Goal: Task Accomplishment & Management: Complete application form

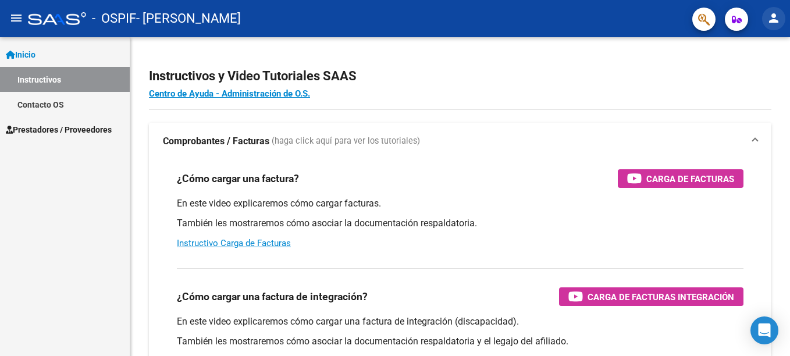
click at [775, 15] on mat-icon "person" at bounding box center [774, 18] width 14 height 14
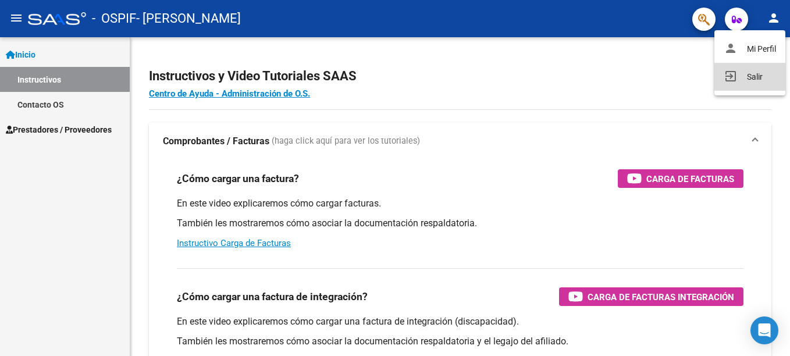
click at [749, 77] on button "exit_to_app Salir" at bounding box center [750, 77] width 71 height 28
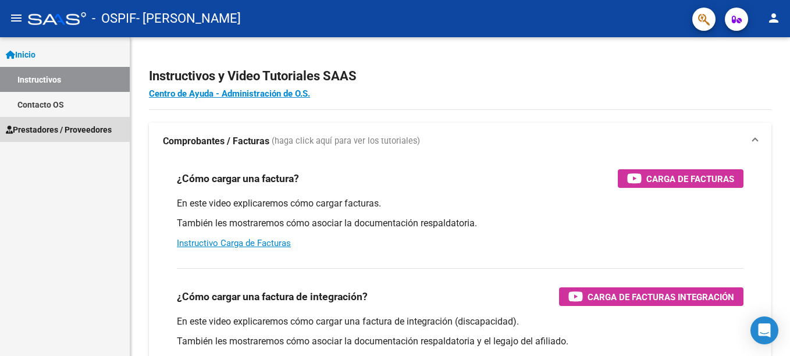
click at [94, 130] on span "Prestadores / Proveedores" at bounding box center [59, 129] width 106 height 13
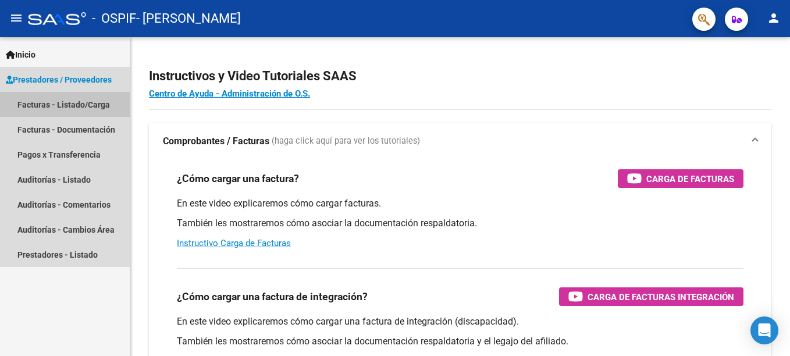
click at [70, 105] on link "Facturas - Listado/Carga" at bounding box center [65, 104] width 130 height 25
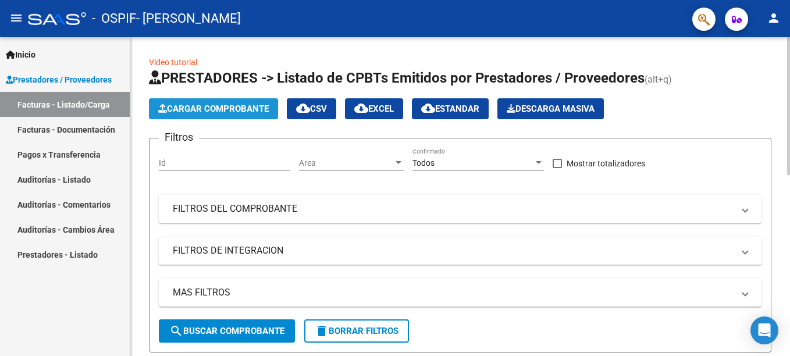
click at [235, 111] on span "Cargar Comprobante" at bounding box center [213, 109] width 111 height 10
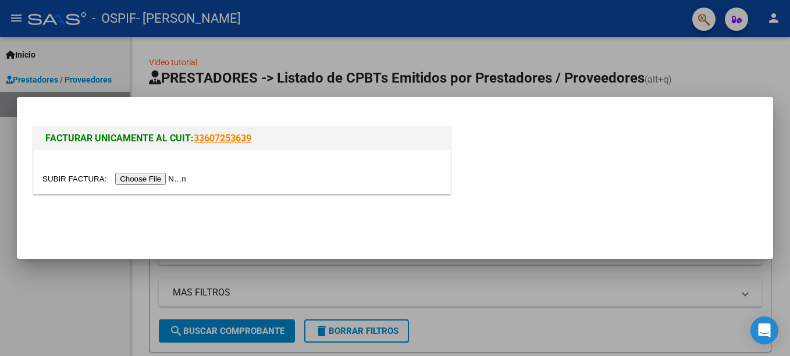
click at [142, 180] on input "file" at bounding box center [115, 179] width 147 height 12
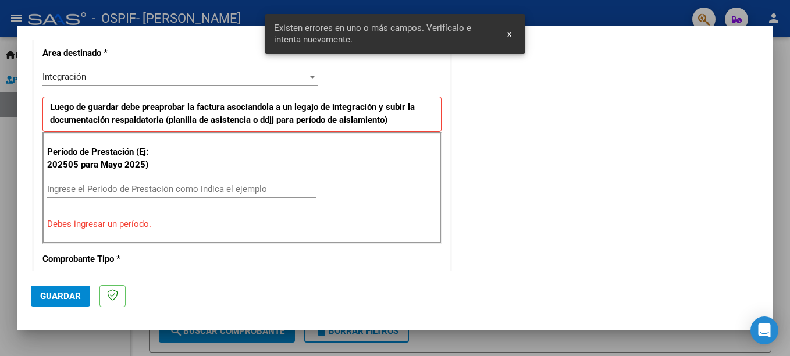
scroll to position [289, 0]
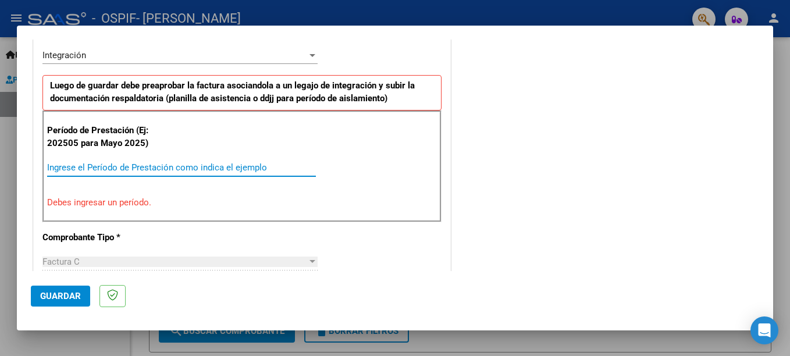
click at [128, 167] on input "Ingrese el Período de Prestación como indica el ejemplo" at bounding box center [181, 167] width 269 height 10
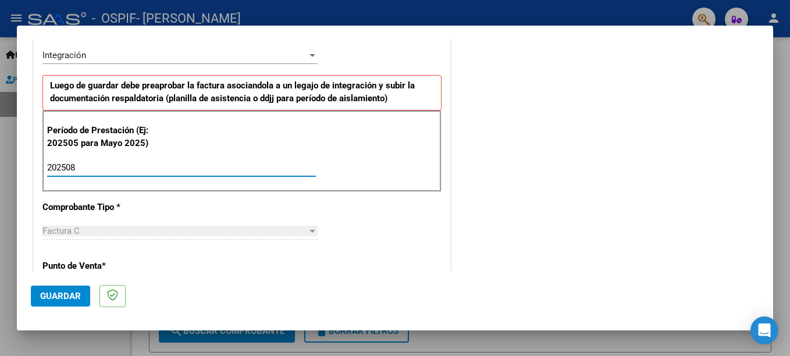
type input "202508"
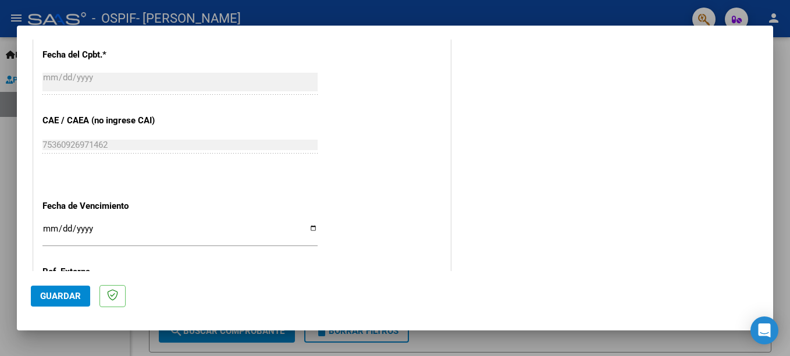
scroll to position [755, 0]
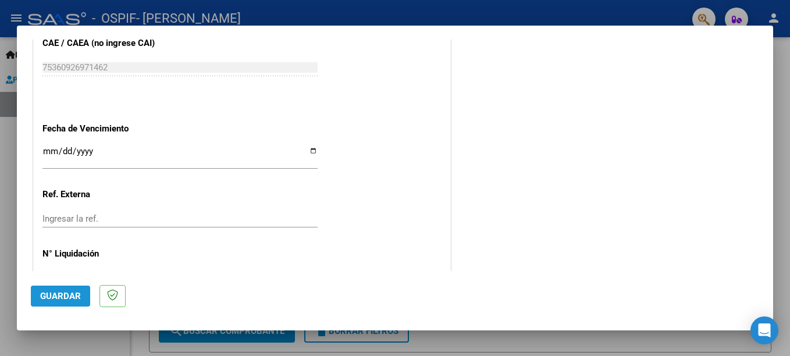
drag, startPoint x: 56, startPoint y: 291, endPoint x: 60, endPoint y: 298, distance: 8.1
click at [60, 298] on span "Guardar" at bounding box center [60, 296] width 41 height 10
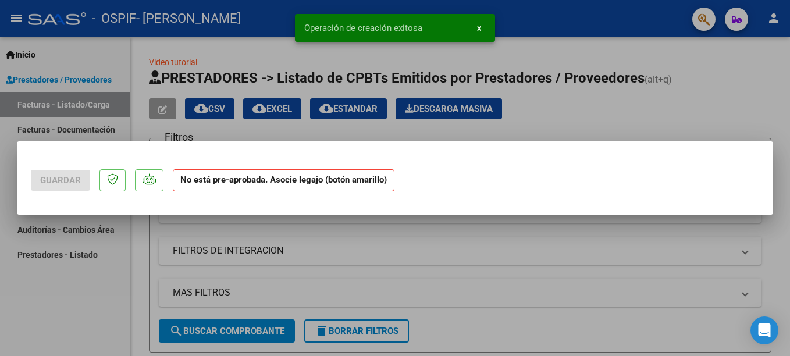
scroll to position [0, 0]
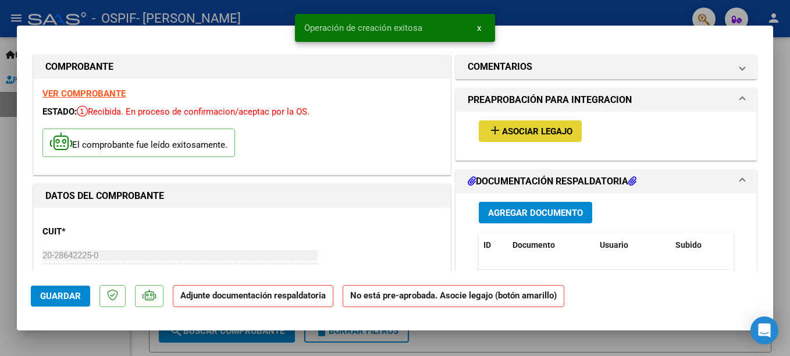
click at [521, 134] on span "Asociar Legajo" at bounding box center [537, 131] width 70 height 10
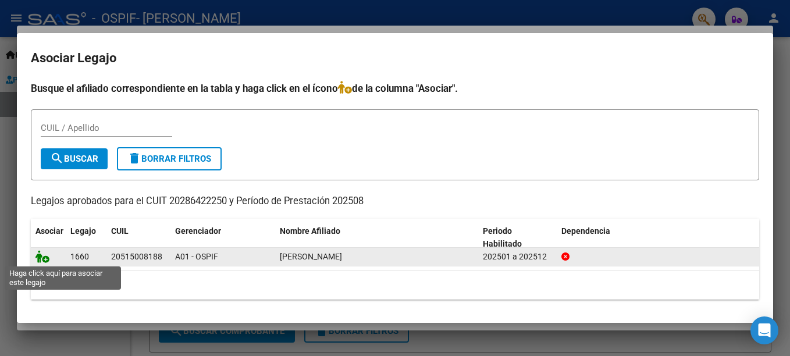
click at [41, 257] on icon at bounding box center [43, 256] width 14 height 13
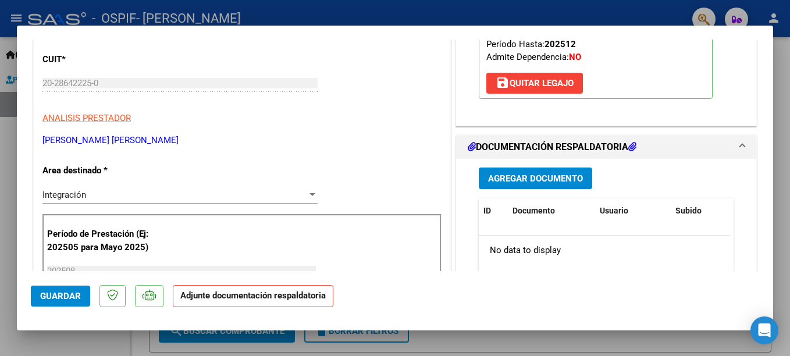
scroll to position [149, 0]
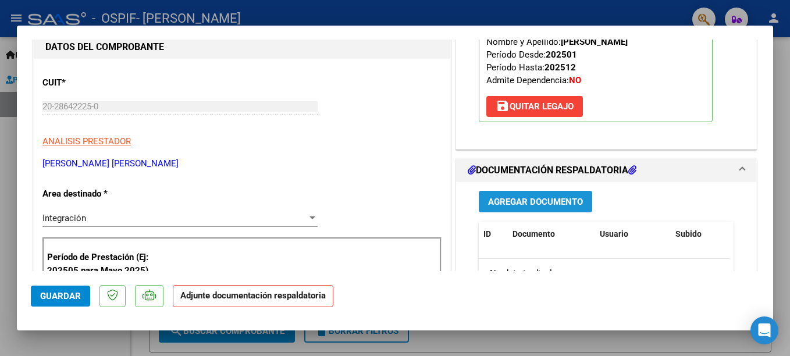
click at [533, 202] on span "Agregar Documento" at bounding box center [535, 202] width 95 height 10
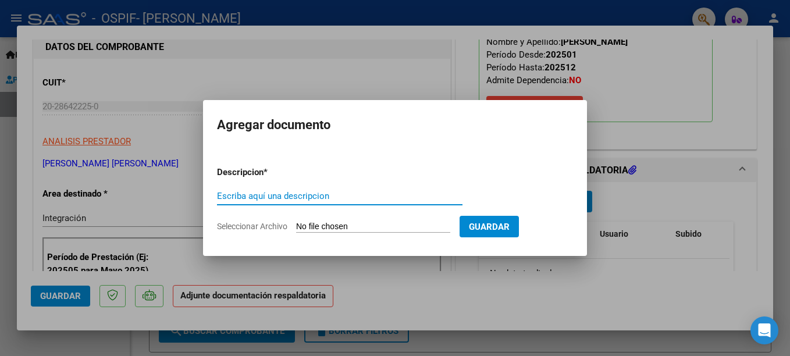
click at [230, 197] on input "Escriba aquí una descripcion" at bounding box center [340, 196] width 246 height 10
type input "PLANILLA ASISTENCIA"
click at [359, 224] on input "Seleccionar Archivo" at bounding box center [373, 227] width 154 height 11
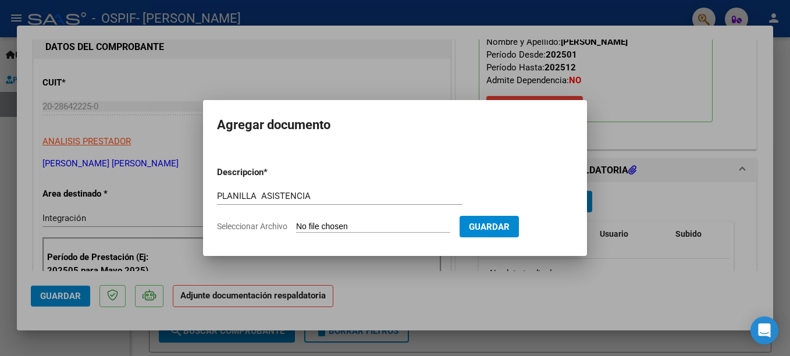
type input "C:\fakepath\planilla asistencia agosto [PERSON_NAME] (1).pdf"
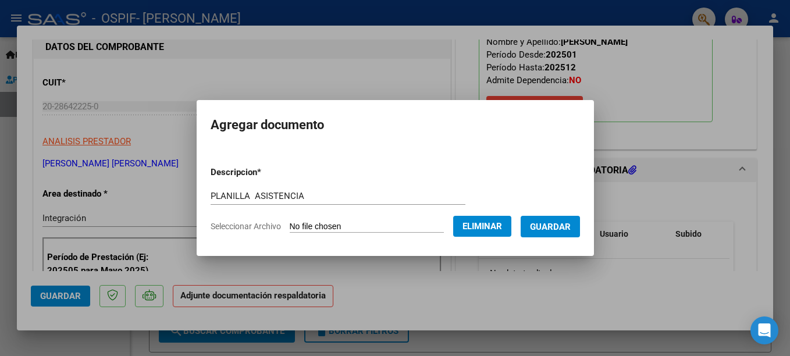
click at [534, 230] on span "Guardar" at bounding box center [550, 227] width 41 height 10
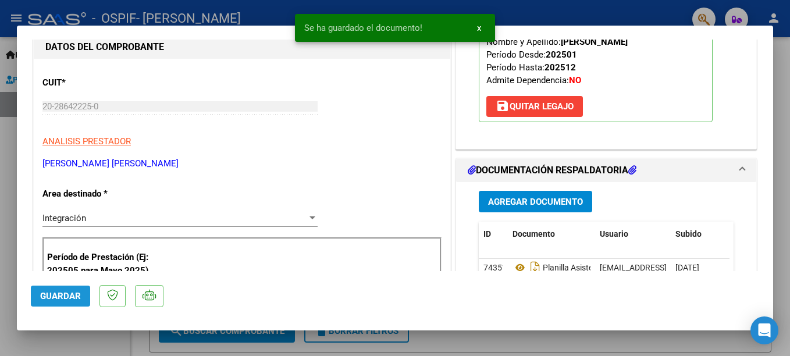
click at [64, 292] on span "Guardar" at bounding box center [60, 296] width 41 height 10
click at [577, 9] on div at bounding box center [395, 178] width 790 height 356
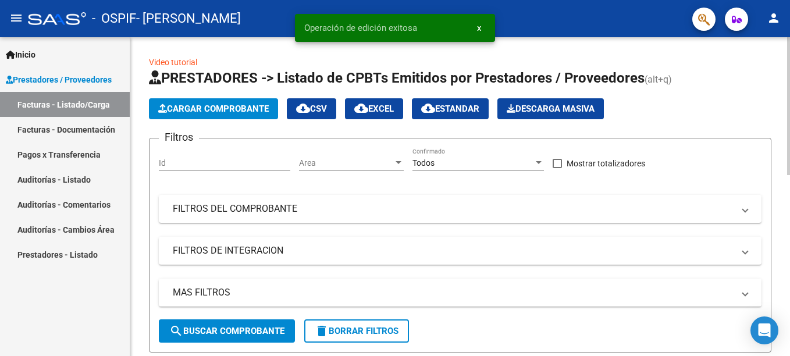
click at [268, 110] on span "Cargar Comprobante" at bounding box center [213, 109] width 111 height 10
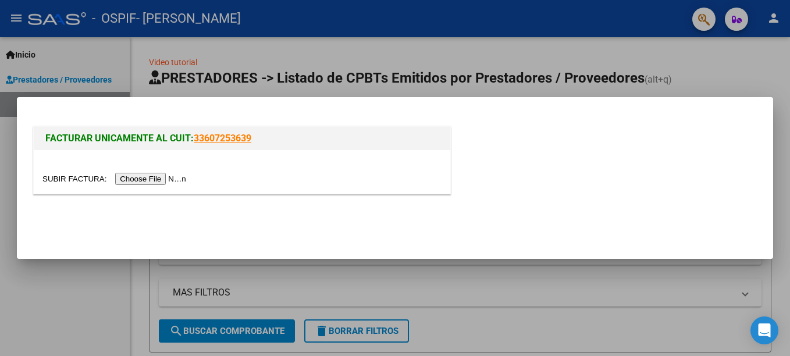
click at [129, 179] on input "file" at bounding box center [115, 179] width 147 height 12
click at [531, 59] on div at bounding box center [395, 178] width 790 height 356
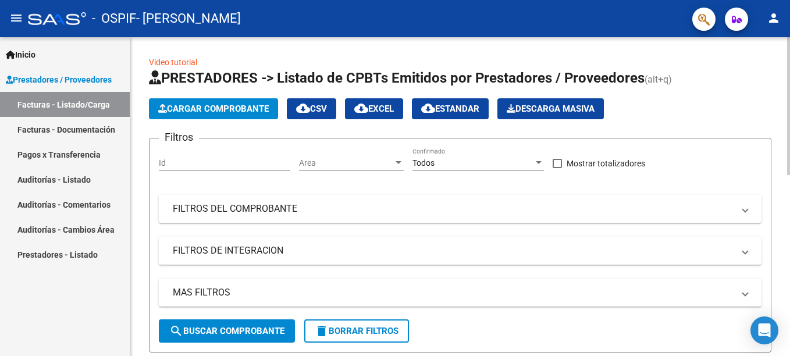
scroll to position [319, 0]
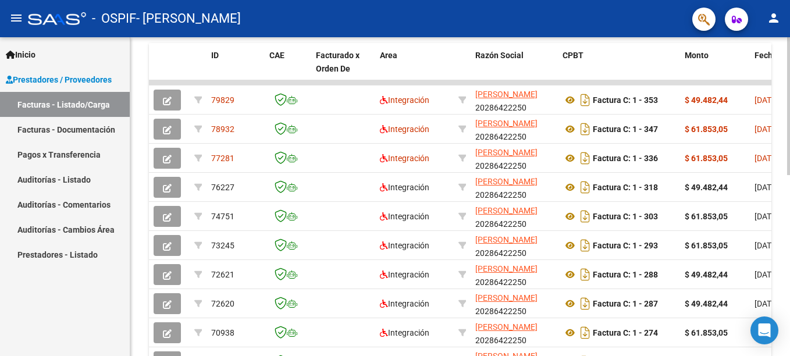
click at [781, 291] on html "menu - OSPIF - [PERSON_NAME] person Inicio Instructivos Contacto OS Prestadores…" at bounding box center [395, 178] width 790 height 356
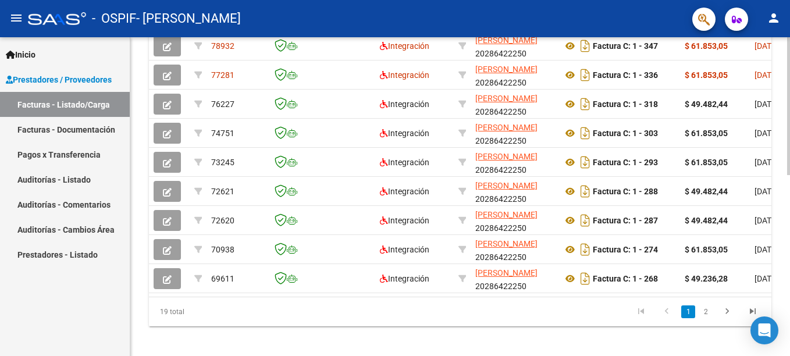
click at [754, 297] on datatable-body "79829 Integración [PERSON_NAME] 20286422250 Factura C: 1 - 353 $ 49.482,44 [DAT…" at bounding box center [460, 147] width 623 height 300
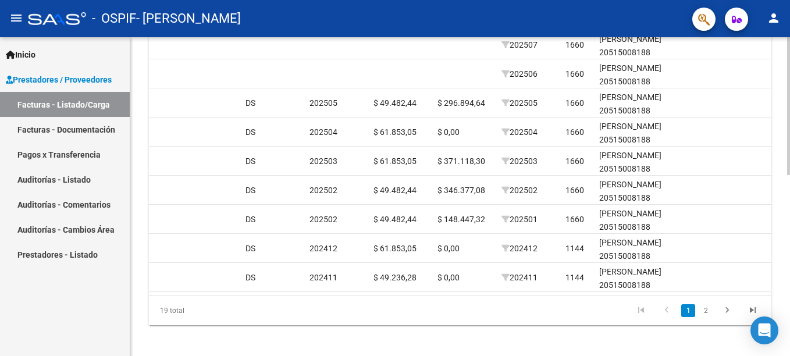
scroll to position [419, 0]
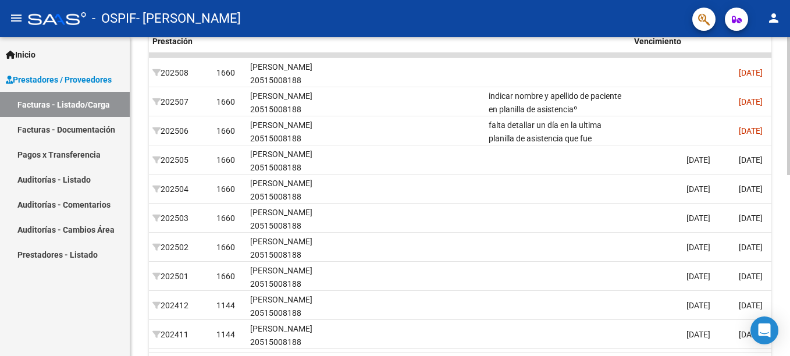
scroll to position [345, 0]
click at [781, 247] on div at bounding box center [789, 259] width 3 height 138
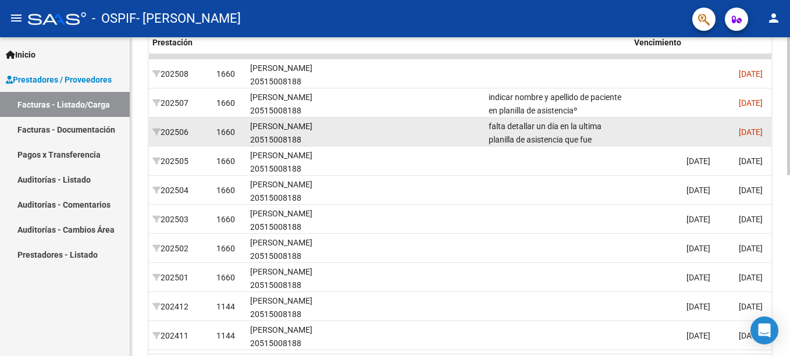
click at [603, 129] on div "falta detallar un día en la ultima planilla de asistencia que fue cargada, por …" at bounding box center [557, 132] width 136 height 24
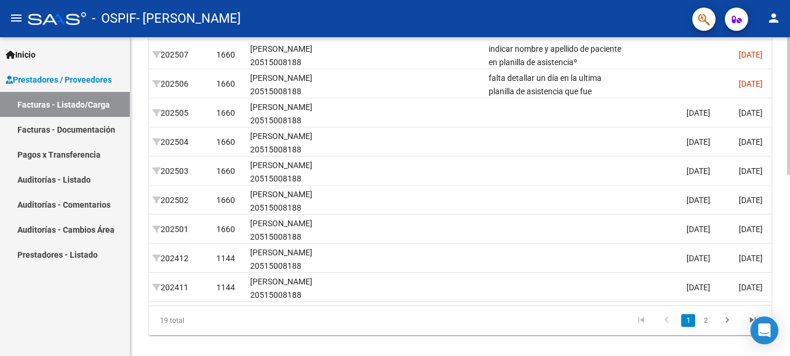
scroll to position [419, 0]
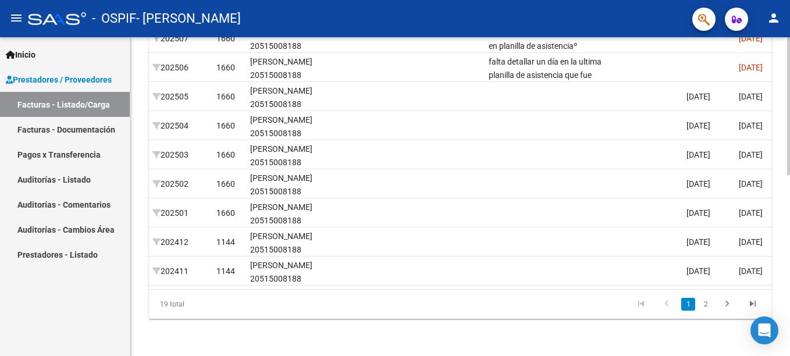
click at [781, 313] on html "menu - OSPIF - [PERSON_NAME] person Inicio Instructivos Contacto OS Prestadores…" at bounding box center [395, 178] width 790 height 356
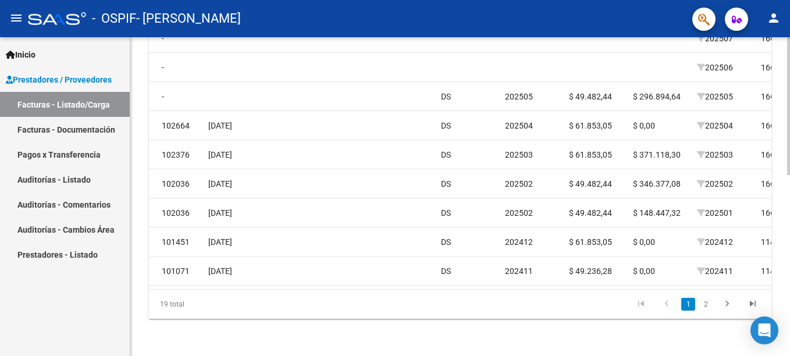
scroll to position [0, 0]
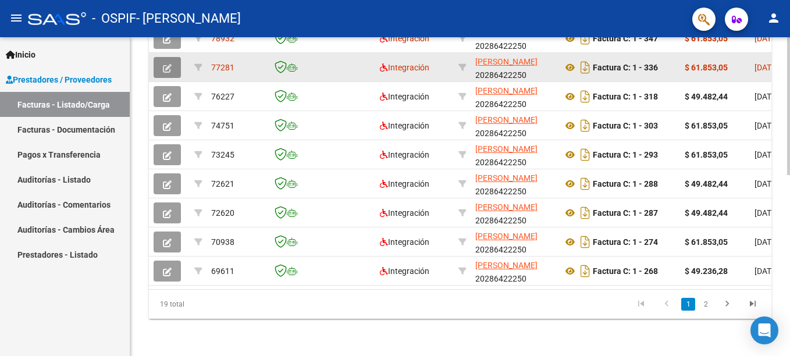
click at [164, 64] on icon "button" at bounding box center [167, 68] width 9 height 9
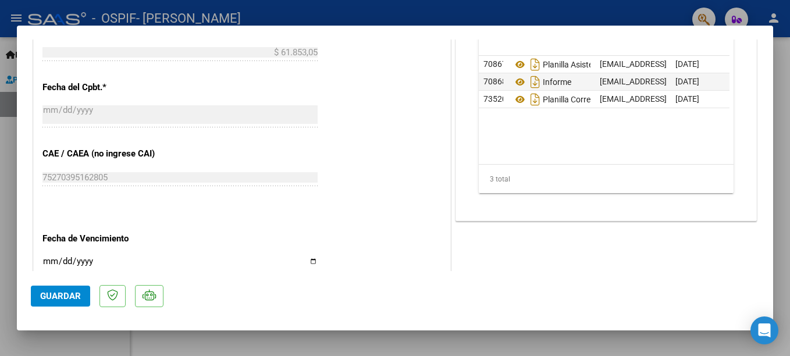
scroll to position [616, 0]
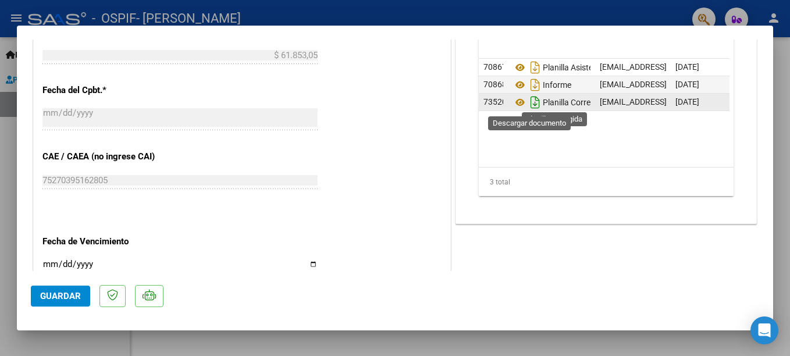
click at [531, 105] on icon "Descargar documento" at bounding box center [535, 102] width 15 height 19
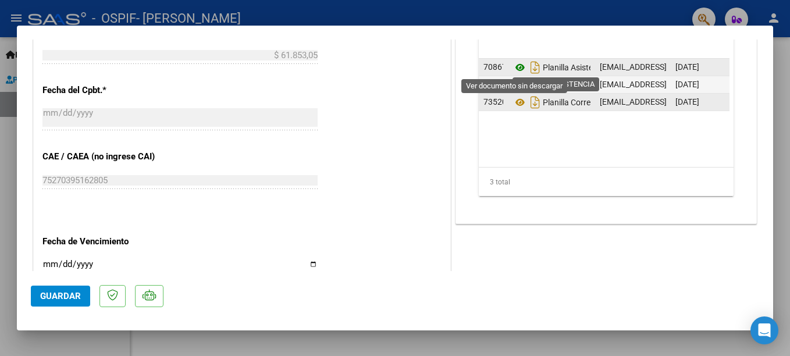
click at [517, 67] on icon at bounding box center [520, 68] width 15 height 14
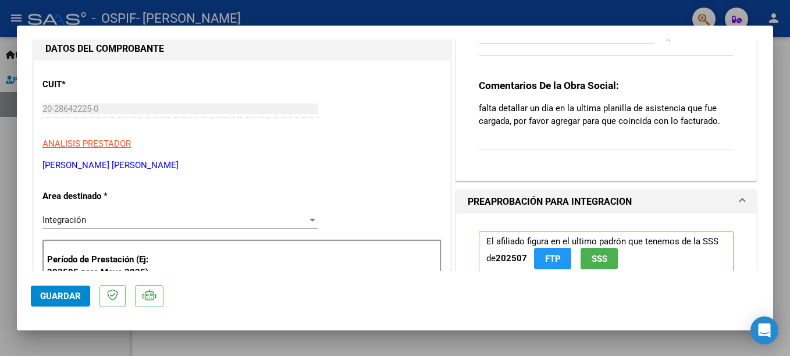
scroll to position [89, 0]
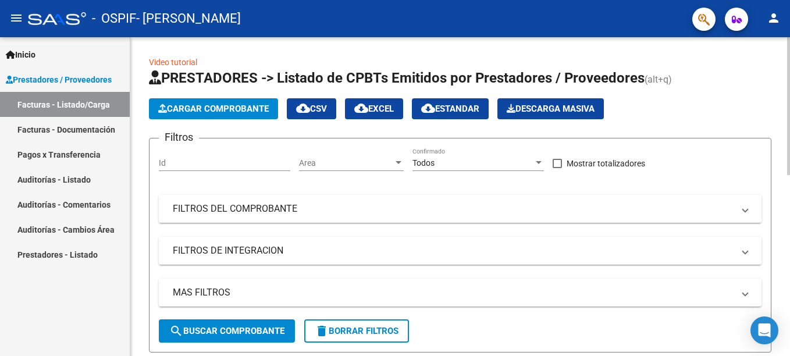
scroll to position [319, 0]
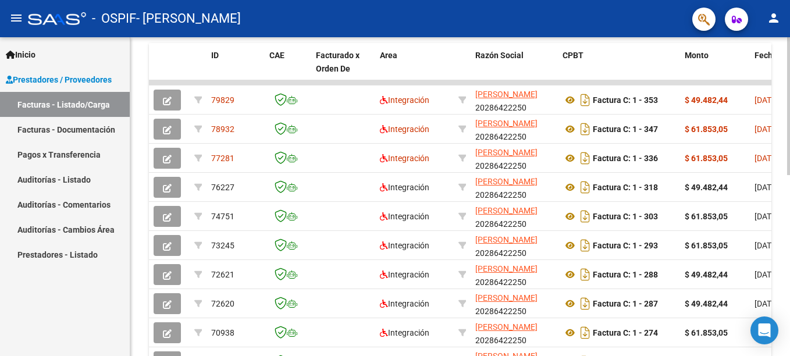
click at [789, 295] on div at bounding box center [789, 196] width 3 height 319
click at [789, 295] on div at bounding box center [789, 247] width 3 height 138
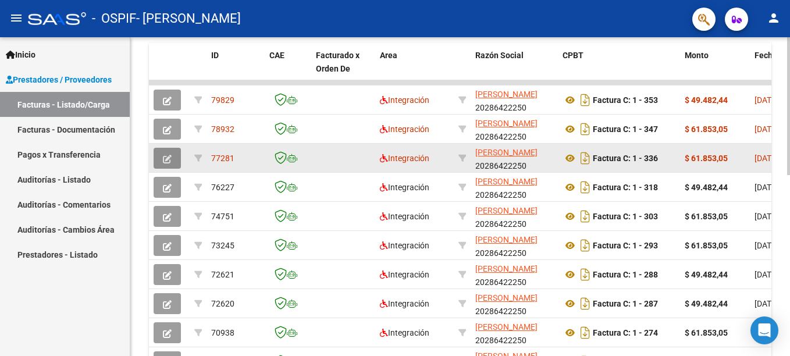
click at [164, 161] on icon "button" at bounding box center [167, 159] width 9 height 9
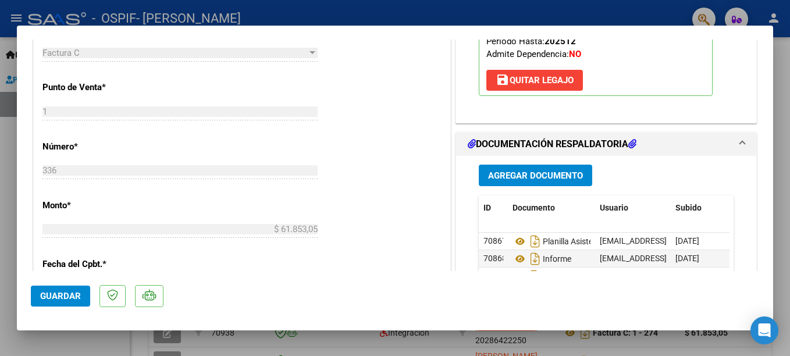
scroll to position [481, 0]
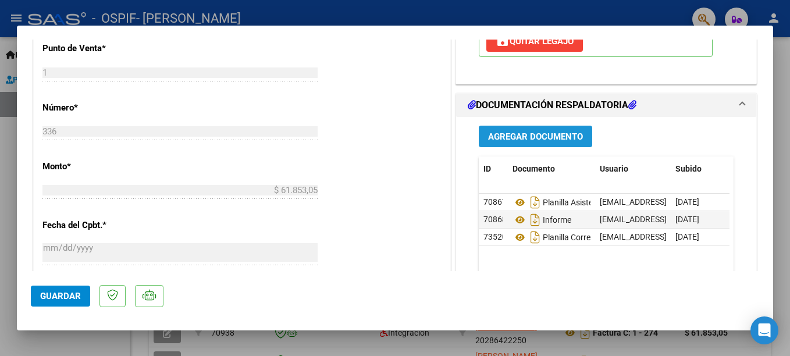
click at [544, 136] on span "Agregar Documento" at bounding box center [535, 137] width 95 height 10
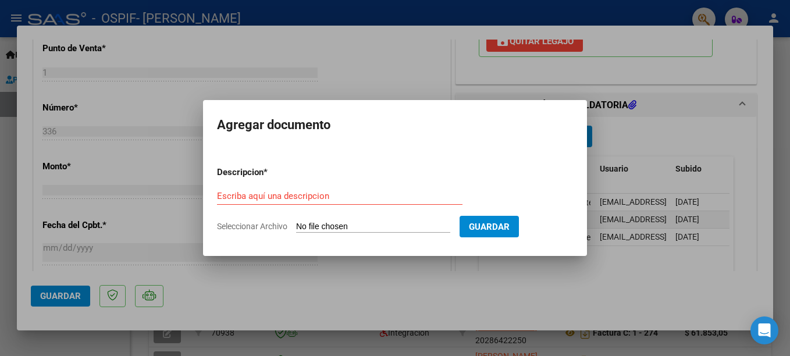
click at [277, 189] on div "Escriba aquí una descripcion" at bounding box center [340, 195] width 246 height 17
click at [278, 196] on input "Escriba aquí una descripcion" at bounding box center [340, 196] width 246 height 10
type input "planilla corregida"
click at [385, 227] on input "Seleccionar Archivo" at bounding box center [373, 227] width 154 height 11
type input "C:\fakepath\planilla junio.jpg"
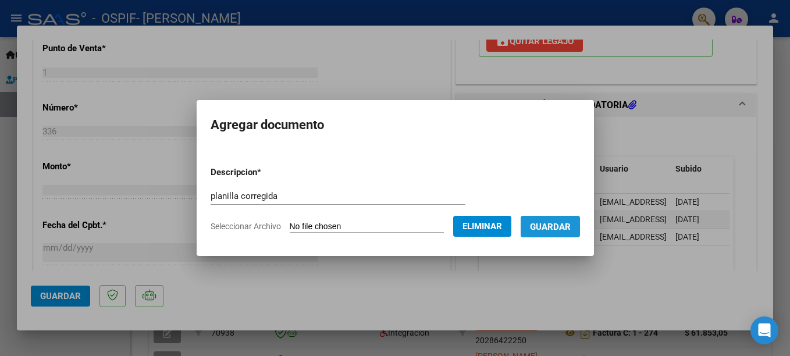
click at [555, 230] on span "Guardar" at bounding box center [550, 227] width 41 height 10
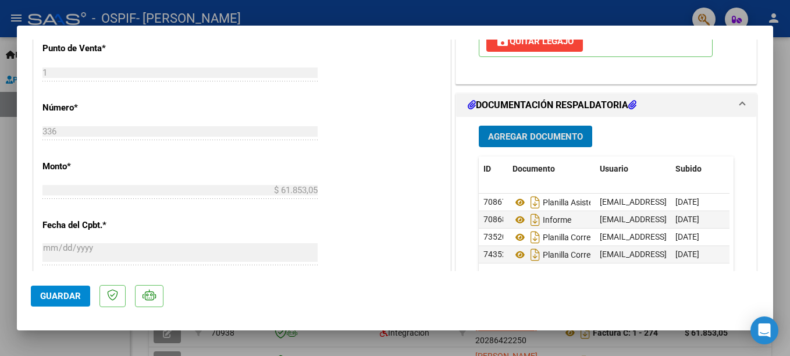
click at [653, 12] on div at bounding box center [395, 178] width 790 height 356
type input "$ 0,00"
